Goal: Book appointment/travel/reservation

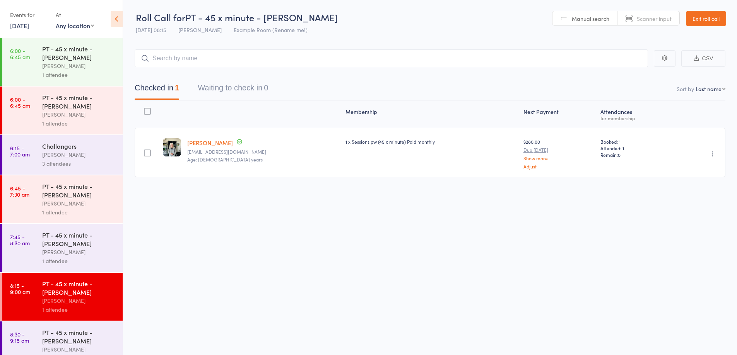
scroll to position [0, 0]
click at [97, 335] on div "PT - 45 x minute - [PERSON_NAME]" at bounding box center [79, 336] width 74 height 17
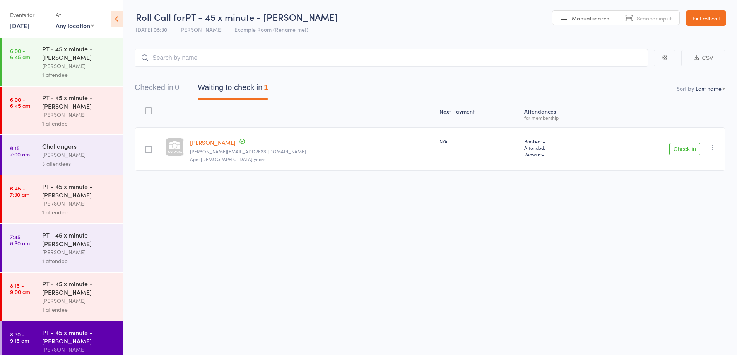
click at [688, 153] on button "Check in" at bounding box center [684, 149] width 31 height 12
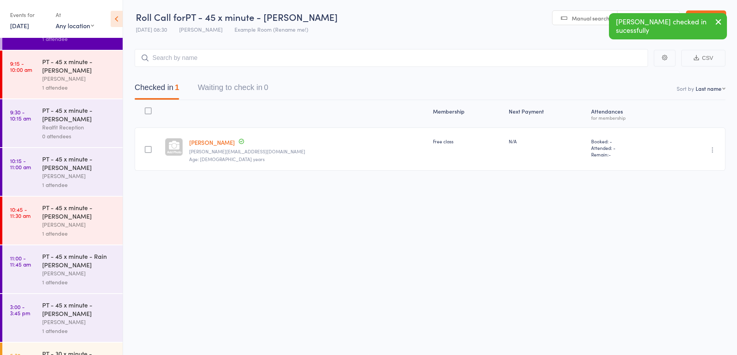
scroll to position [319, 0]
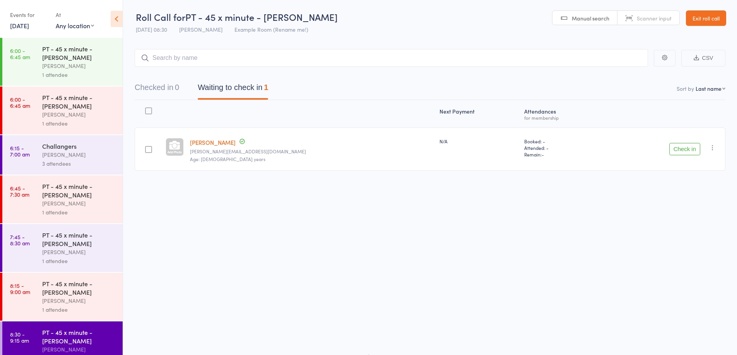
click at [683, 152] on button "Check in" at bounding box center [684, 149] width 31 height 12
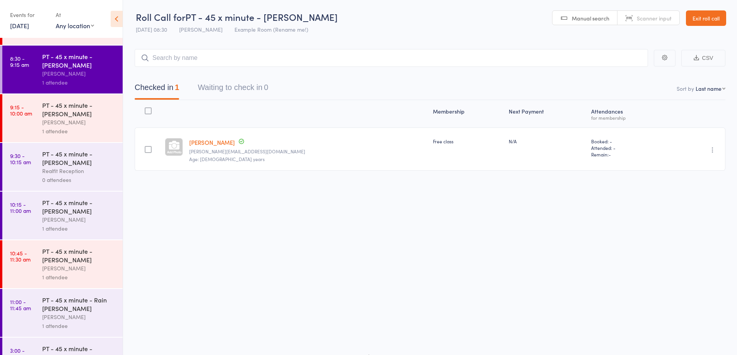
scroll to position [274, 0]
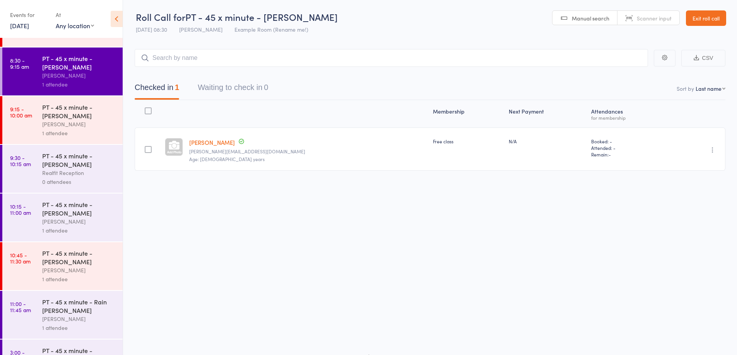
click at [106, 135] on div "1 attendee" at bounding box center [79, 133] width 74 height 9
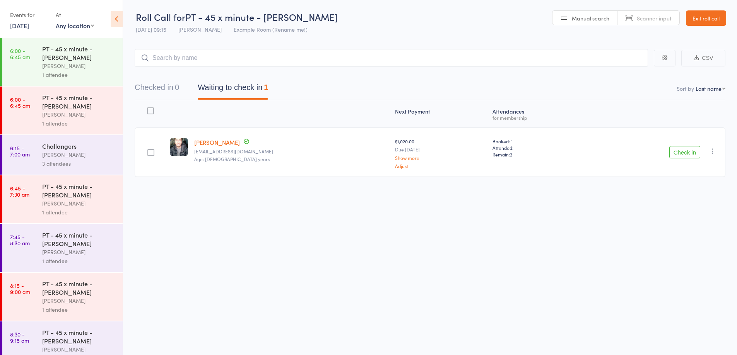
click at [693, 155] on button "Check in" at bounding box center [684, 152] width 31 height 12
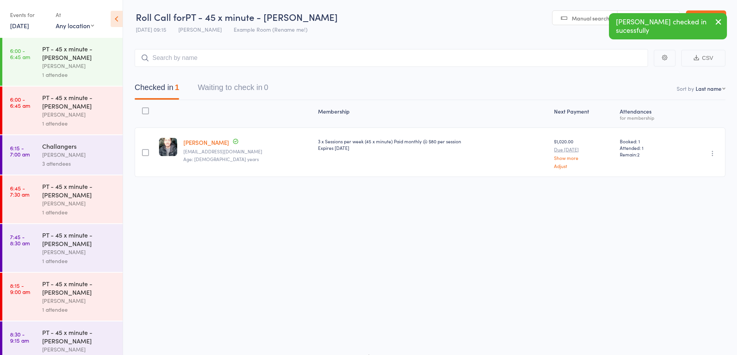
click at [716, 19] on icon "button" at bounding box center [718, 22] width 9 height 10
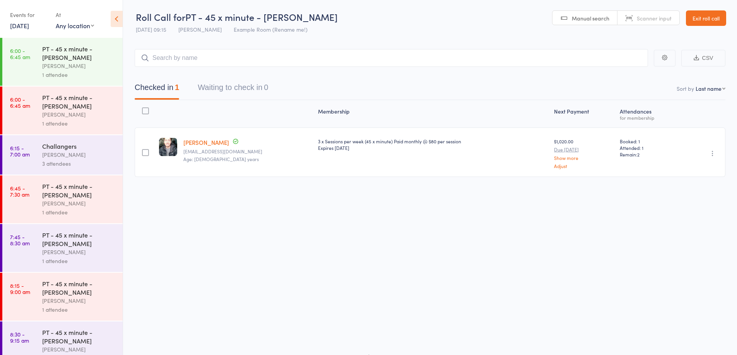
click at [684, 14] on header "Roll Call for PT - 45 x minute - Josh Bennett 16 Sep 09:15 David Smethurst Exam…" at bounding box center [430, 19] width 614 height 38
click at [699, 20] on link "Exit roll call" at bounding box center [706, 17] width 40 height 15
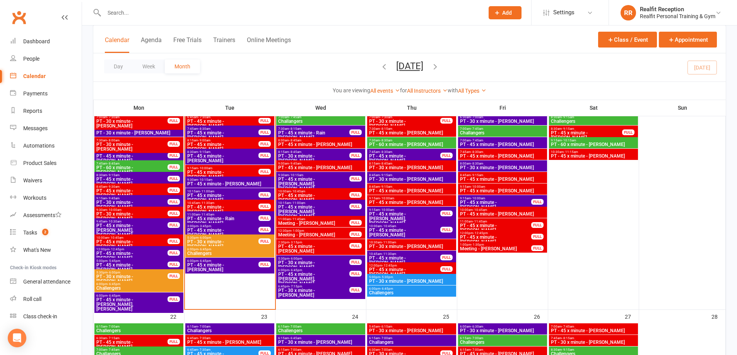
scroll to position [658, 0]
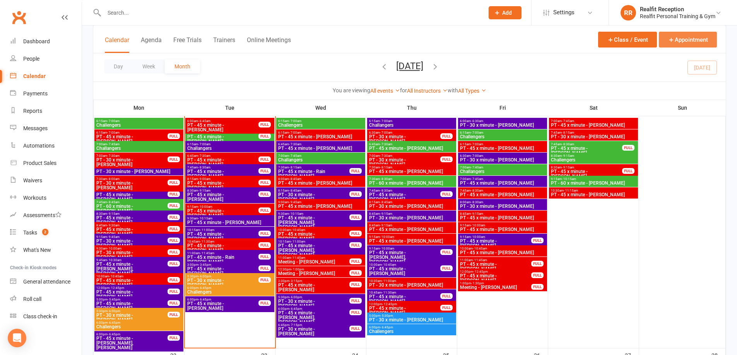
click at [670, 40] on icon "button" at bounding box center [671, 39] width 7 height 7
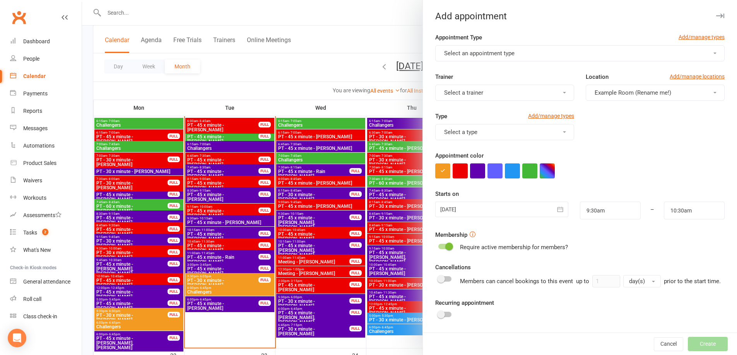
click at [485, 53] on span "Select an appointment type" at bounding box center [479, 53] width 70 height 7
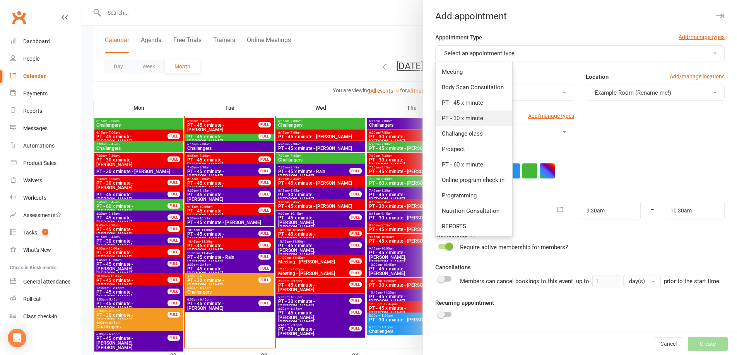
click at [470, 114] on link "PT - 30 x minute" at bounding box center [474, 118] width 77 height 15
type input "10:00am"
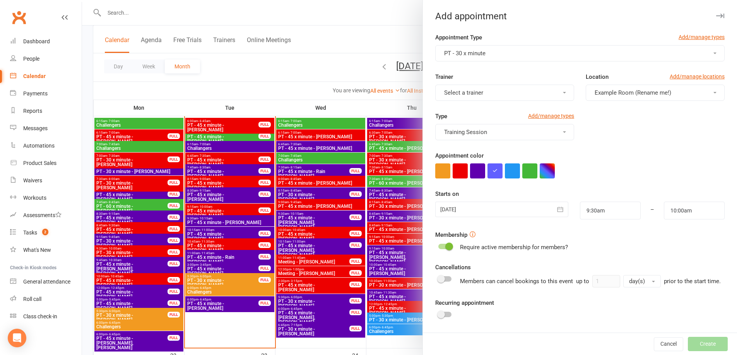
click at [472, 93] on span "Select a trainer" at bounding box center [463, 92] width 39 height 7
click at [465, 175] on span "[PERSON_NAME]" at bounding box center [464, 173] width 44 height 7
click at [458, 172] on button "button" at bounding box center [460, 171] width 15 height 15
click at [470, 212] on div at bounding box center [501, 209] width 133 height 15
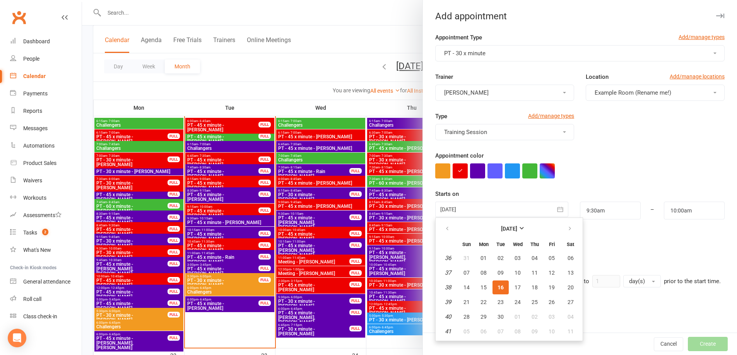
click at [497, 287] on span "16" at bounding box center [500, 288] width 6 height 6
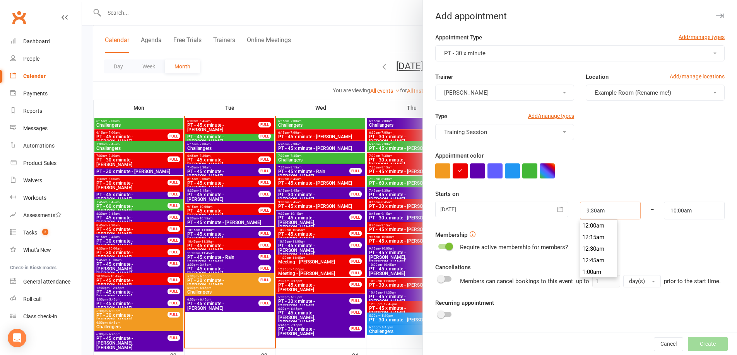
click at [602, 212] on input "9:30am" at bounding box center [610, 211] width 61 height 18
type input "10:00am"
drag, startPoint x: 593, startPoint y: 256, endPoint x: 612, endPoint y: 256, distance: 18.2
click at [593, 256] on li "10:00am" at bounding box center [598, 261] width 37 height 12
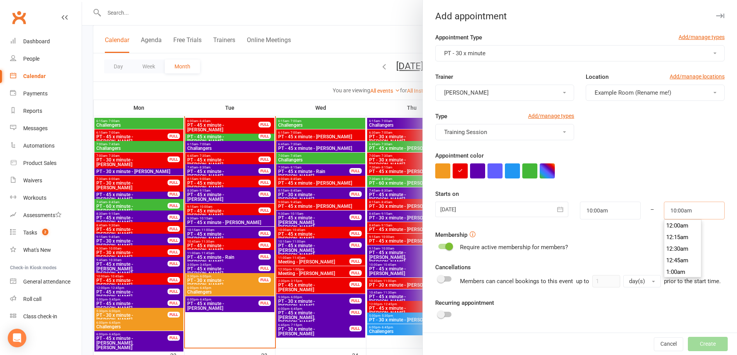
click at [686, 212] on input "10:00am" at bounding box center [694, 211] width 61 height 18
type input "10:30am"
click at [678, 259] on li "10:30am" at bounding box center [682, 261] width 37 height 12
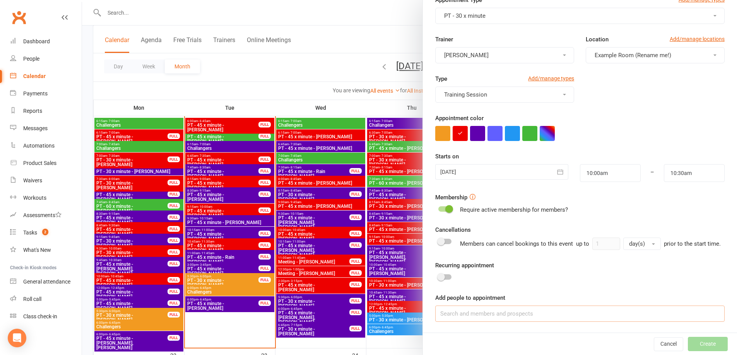
click at [546, 317] on input at bounding box center [579, 314] width 289 height 16
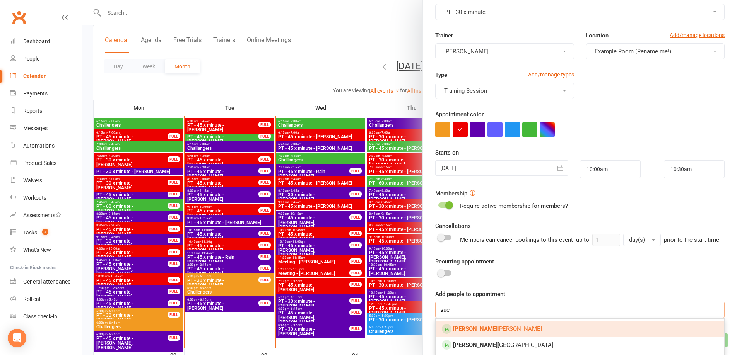
type input "sue"
click at [526, 332] on link "Sue Cooke" at bounding box center [580, 329] width 289 height 16
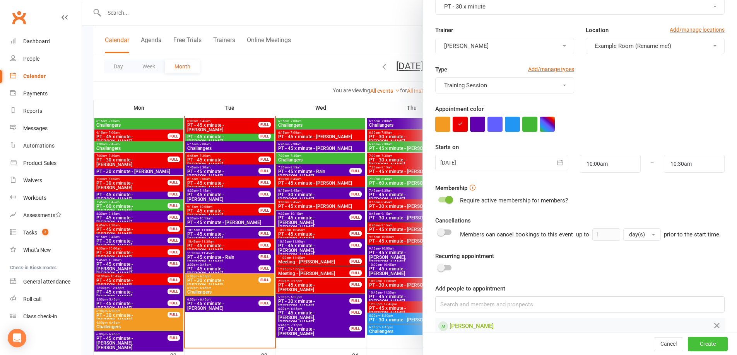
click at [695, 348] on button "Create" at bounding box center [708, 345] width 40 height 14
